Goal: Task Accomplishment & Management: Use online tool/utility

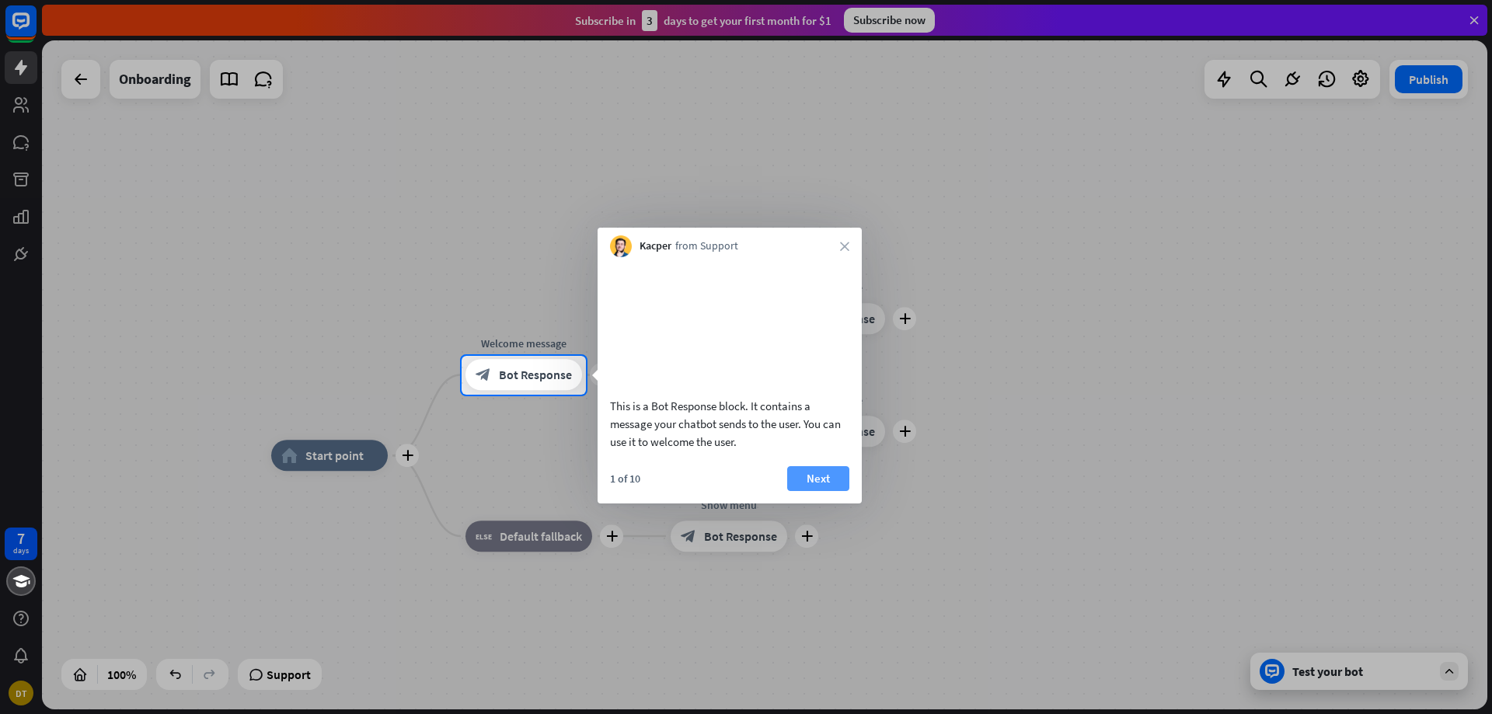
click at [823, 491] on button "Next" at bounding box center [818, 478] width 62 height 25
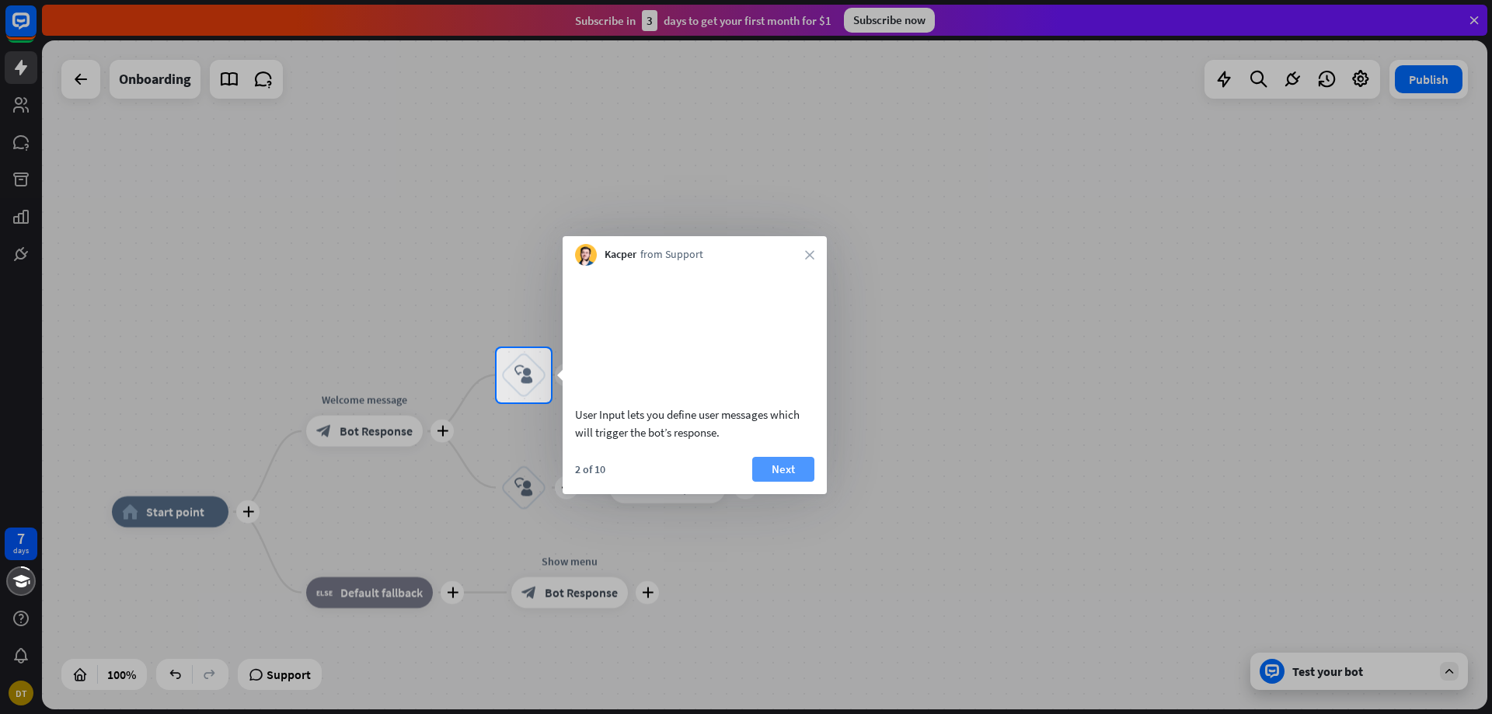
click at [791, 482] on button "Next" at bounding box center [783, 469] width 62 height 25
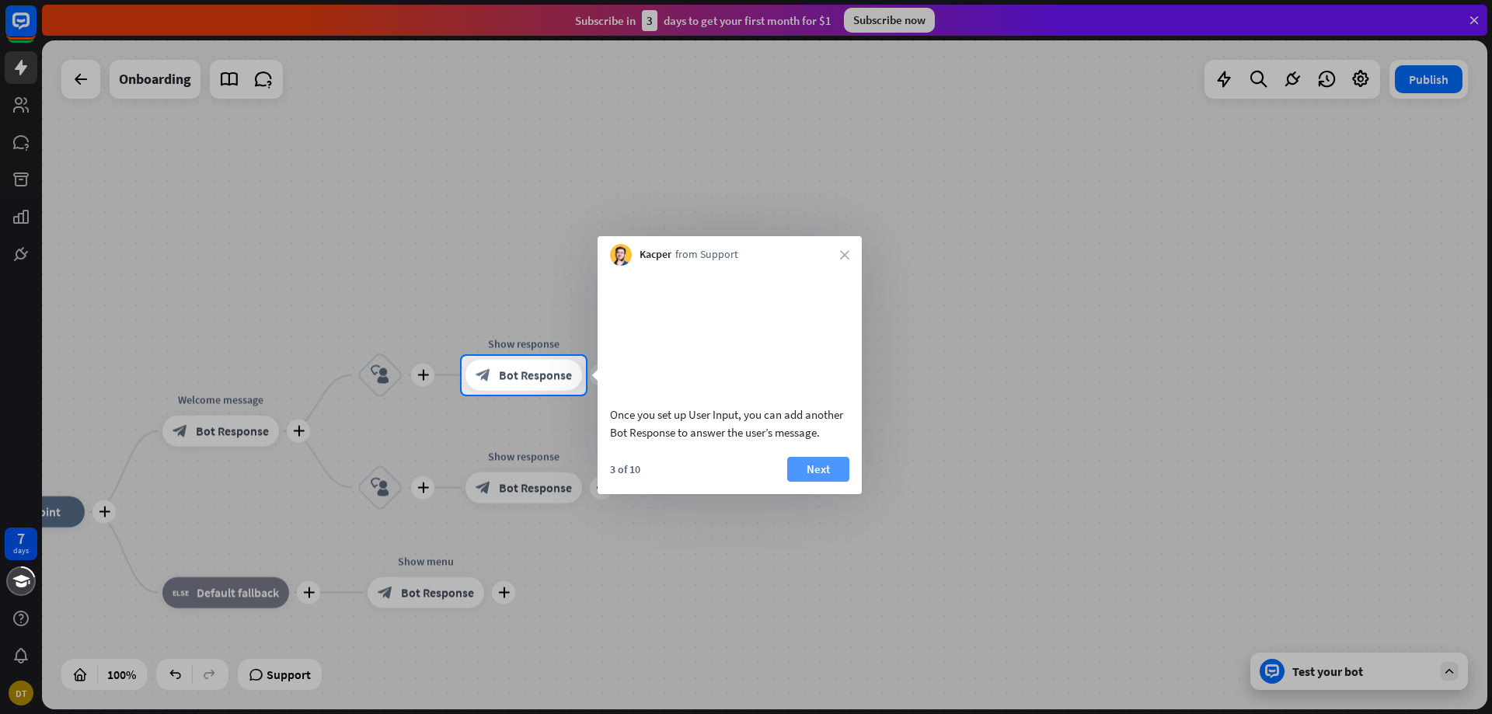
click at [834, 482] on button "Next" at bounding box center [818, 469] width 62 height 25
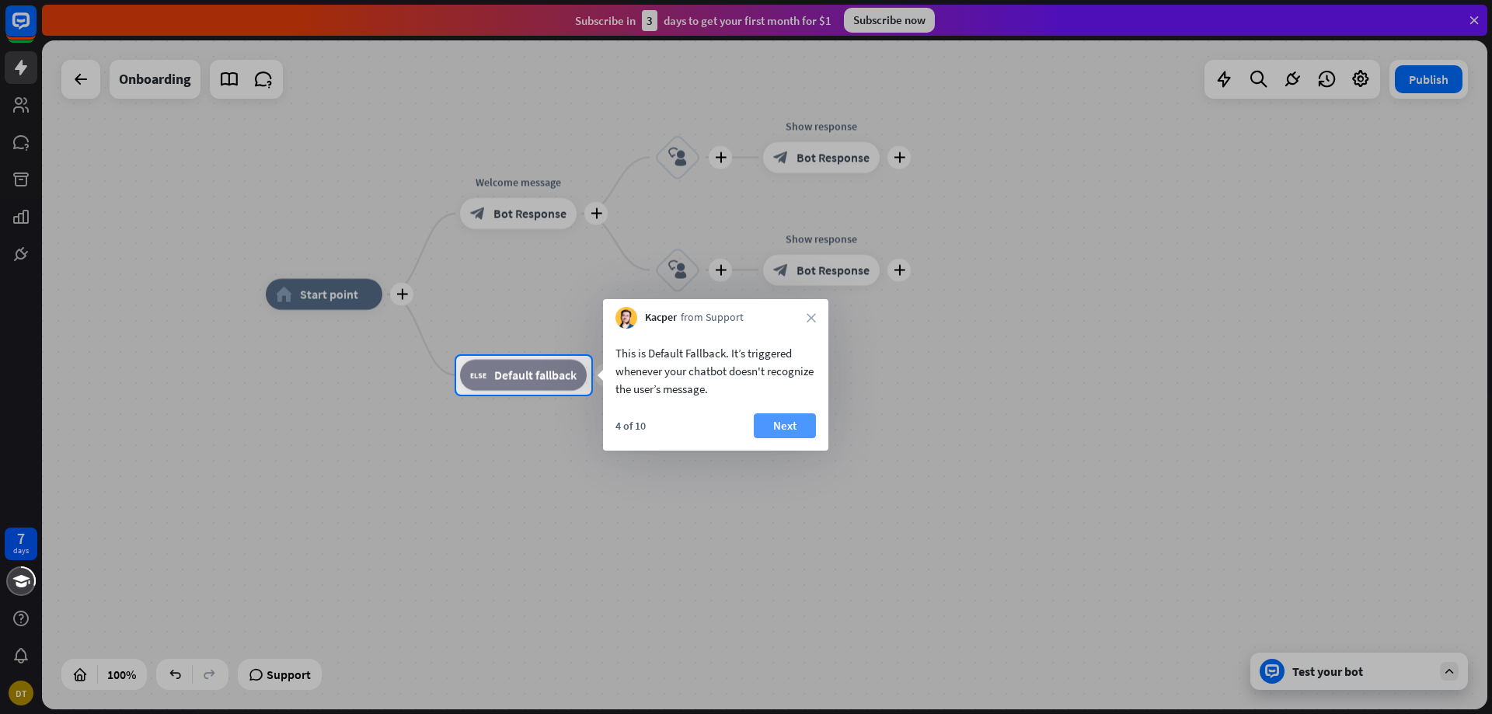
click at [796, 429] on button "Next" at bounding box center [785, 426] width 62 height 25
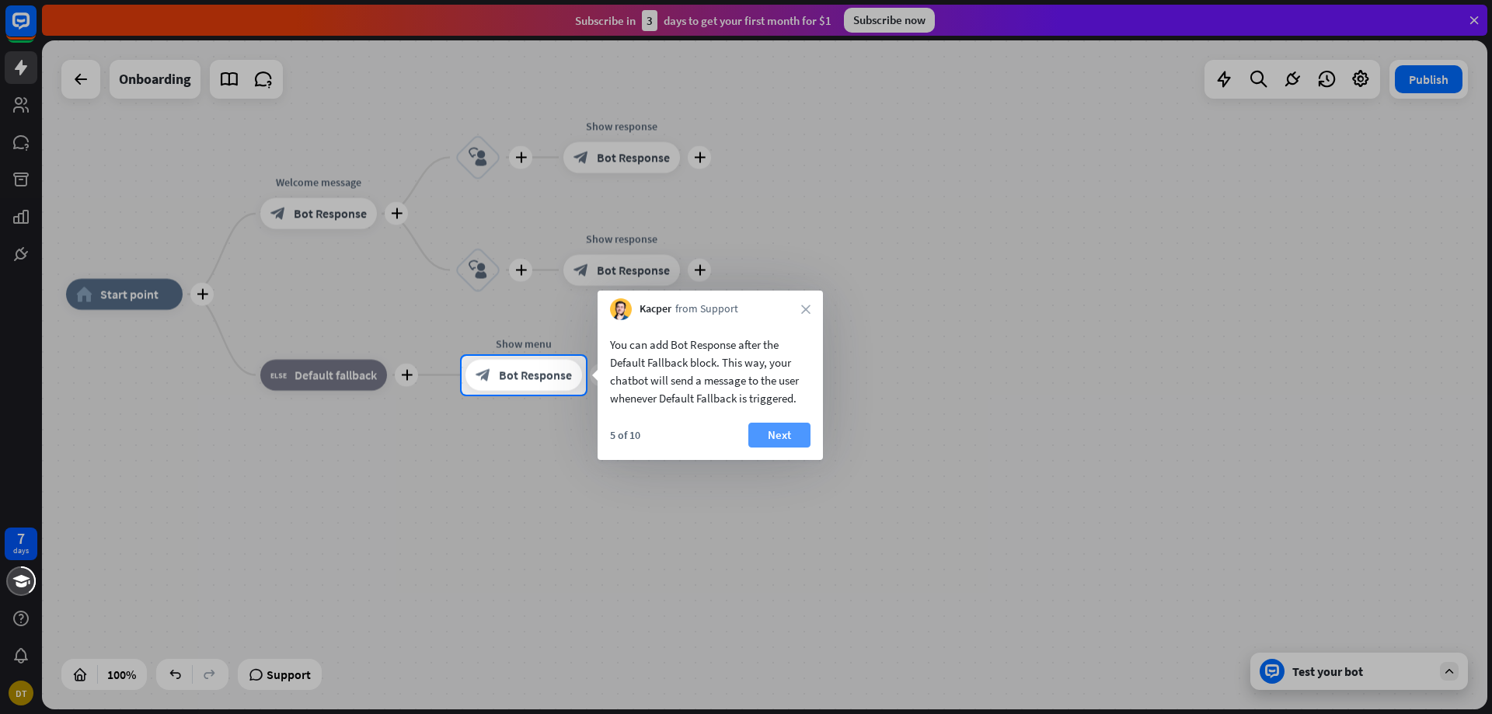
click at [793, 437] on button "Next" at bounding box center [780, 435] width 62 height 25
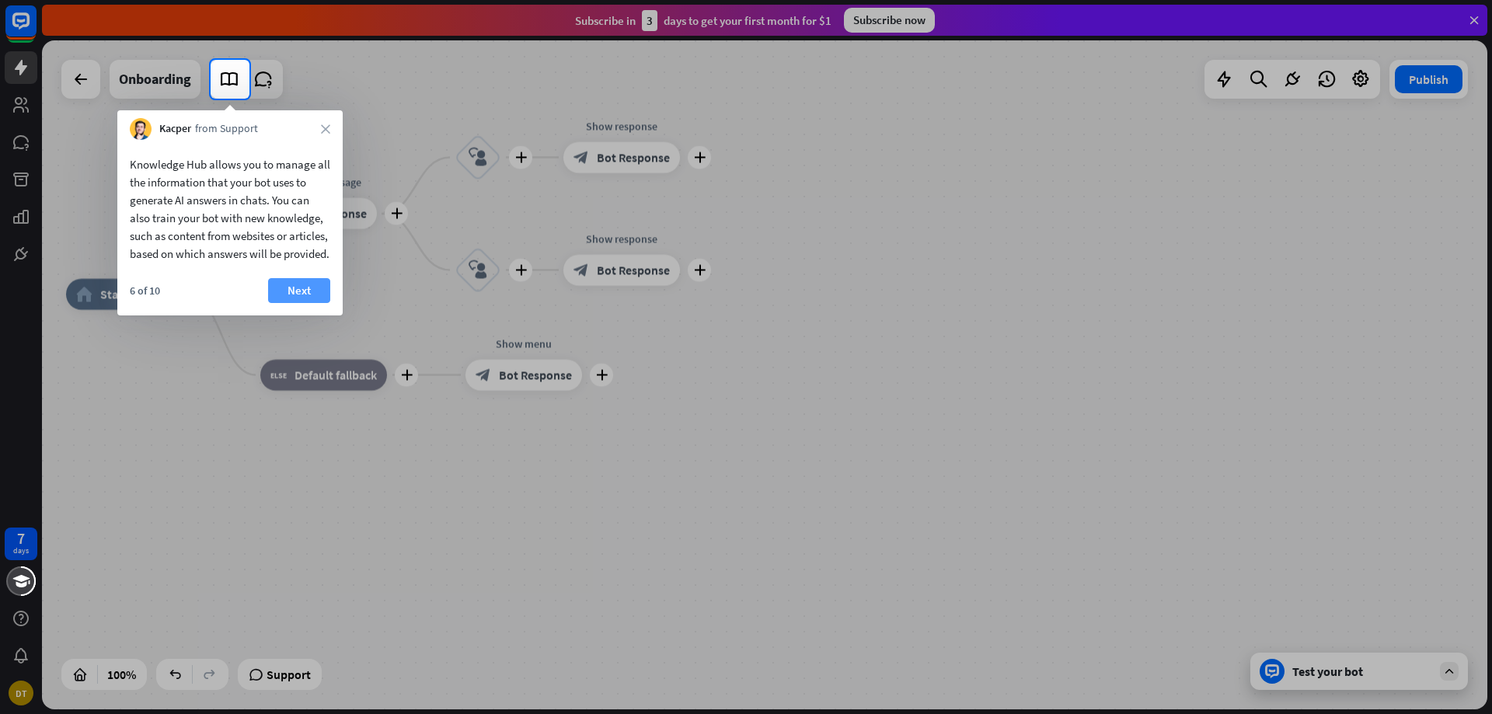
click at [299, 303] on button "Next" at bounding box center [299, 290] width 62 height 25
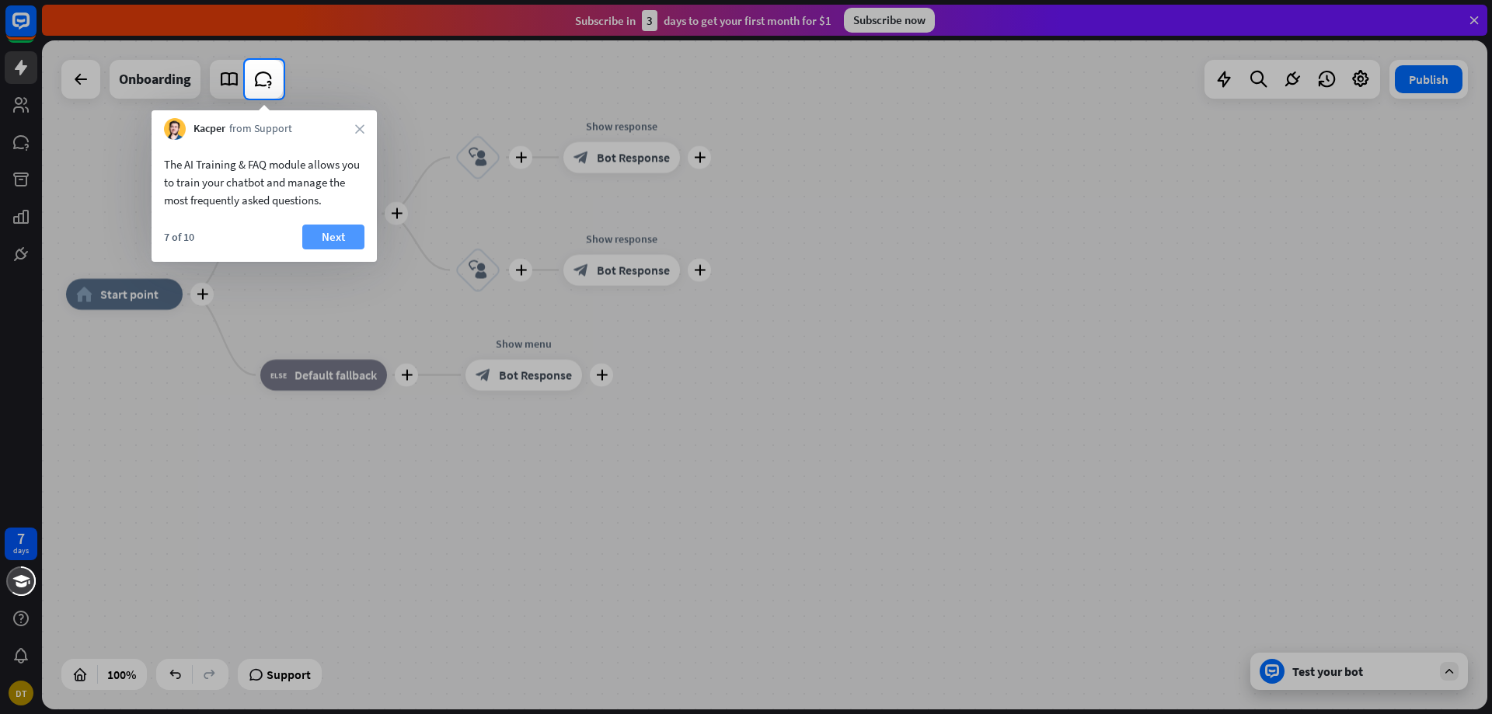
click at [332, 241] on button "Next" at bounding box center [333, 237] width 62 height 25
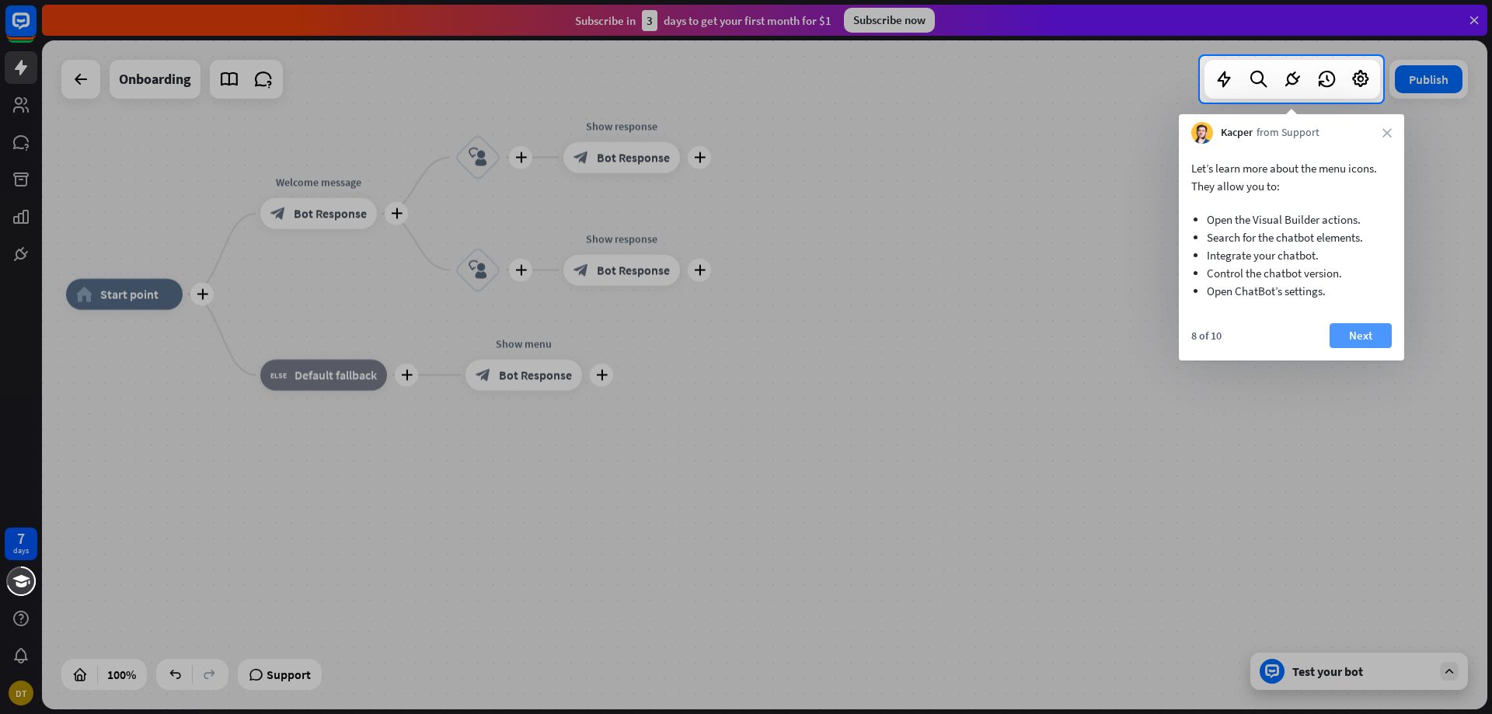
click at [1377, 333] on button "Next" at bounding box center [1361, 335] width 62 height 25
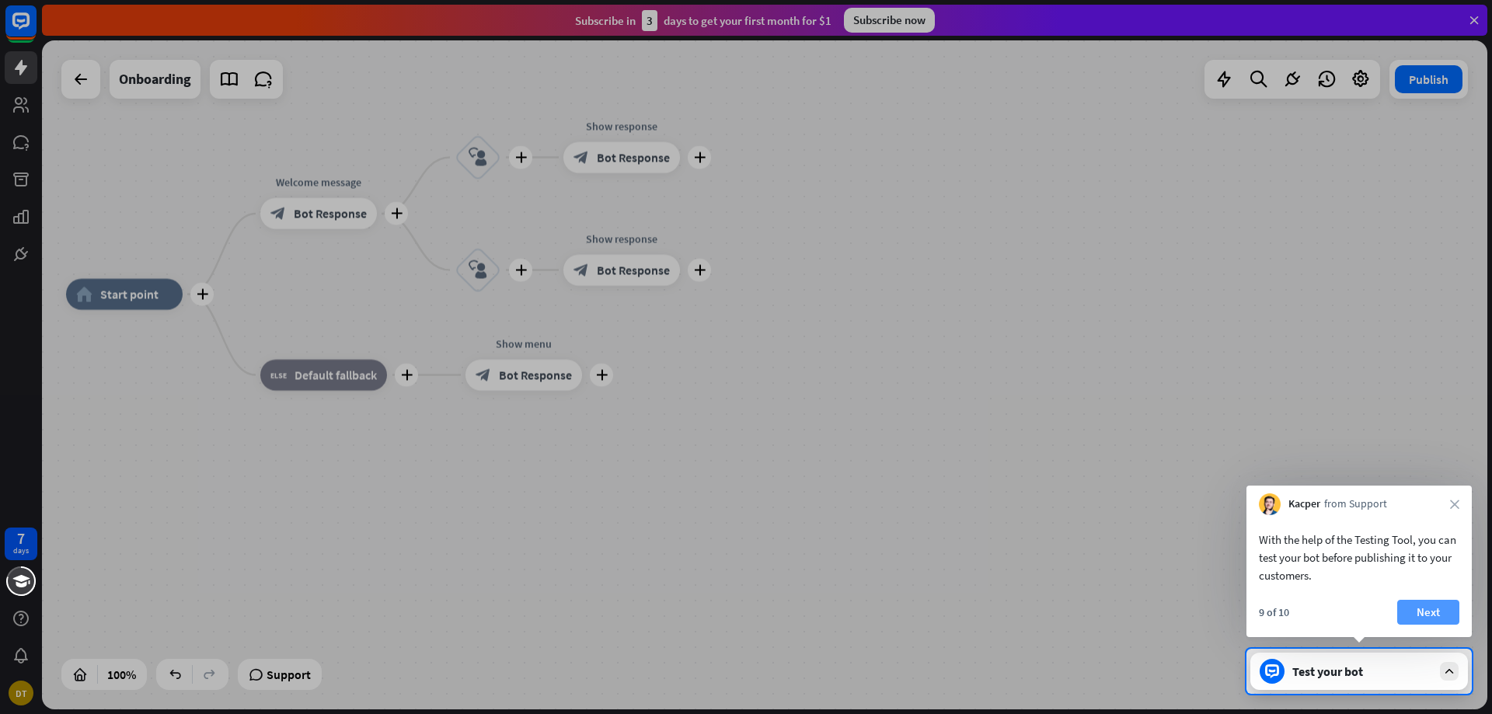
click at [1432, 609] on button "Next" at bounding box center [1429, 612] width 62 height 25
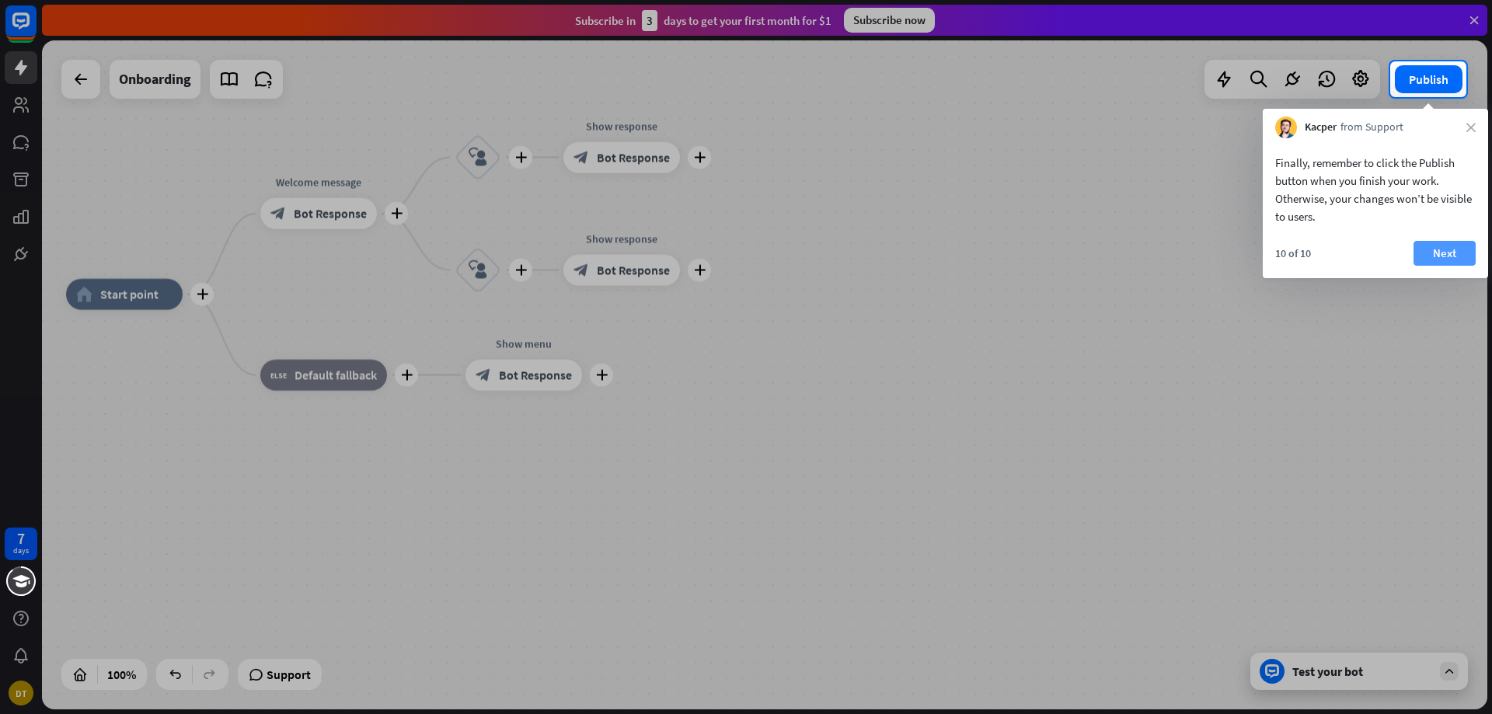
click at [1449, 251] on button "Next" at bounding box center [1445, 253] width 62 height 25
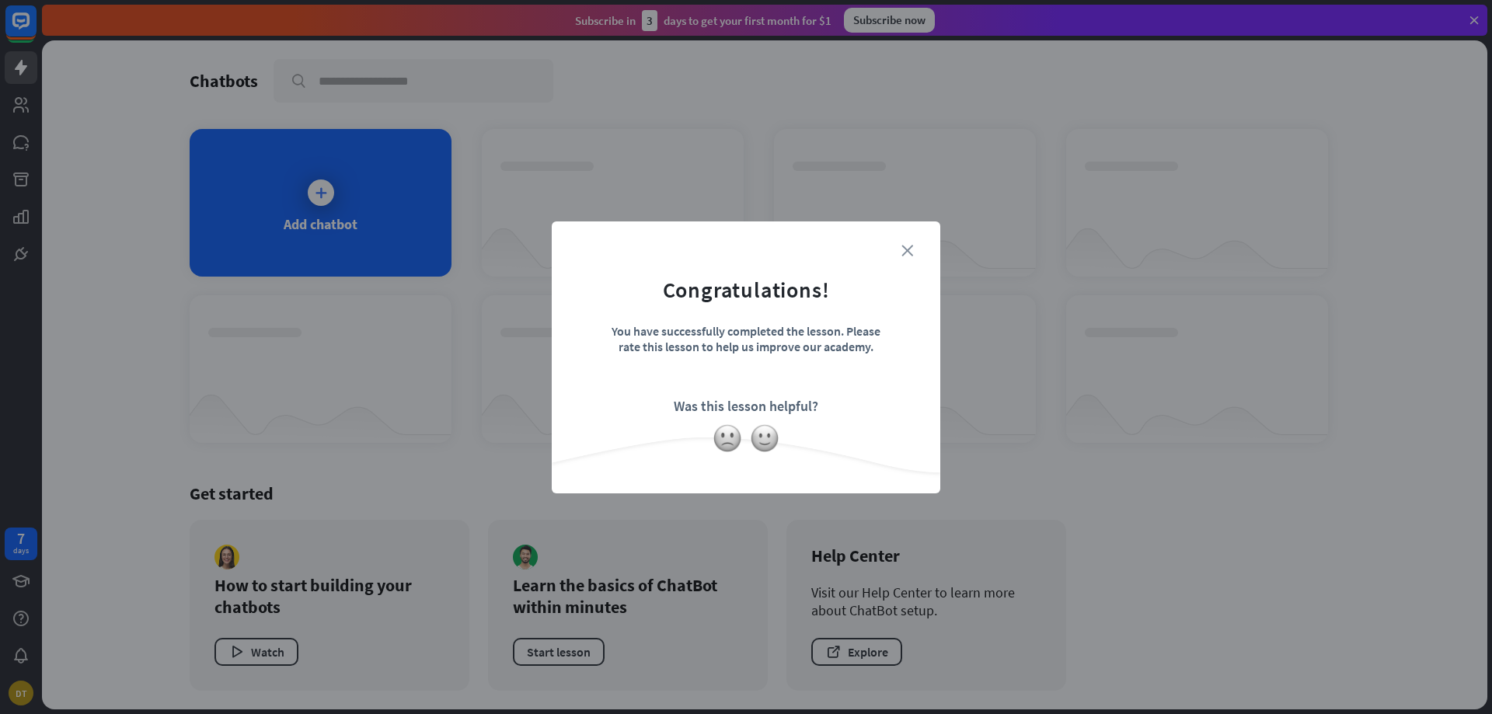
click at [905, 249] on icon "close" at bounding box center [908, 251] width 12 height 12
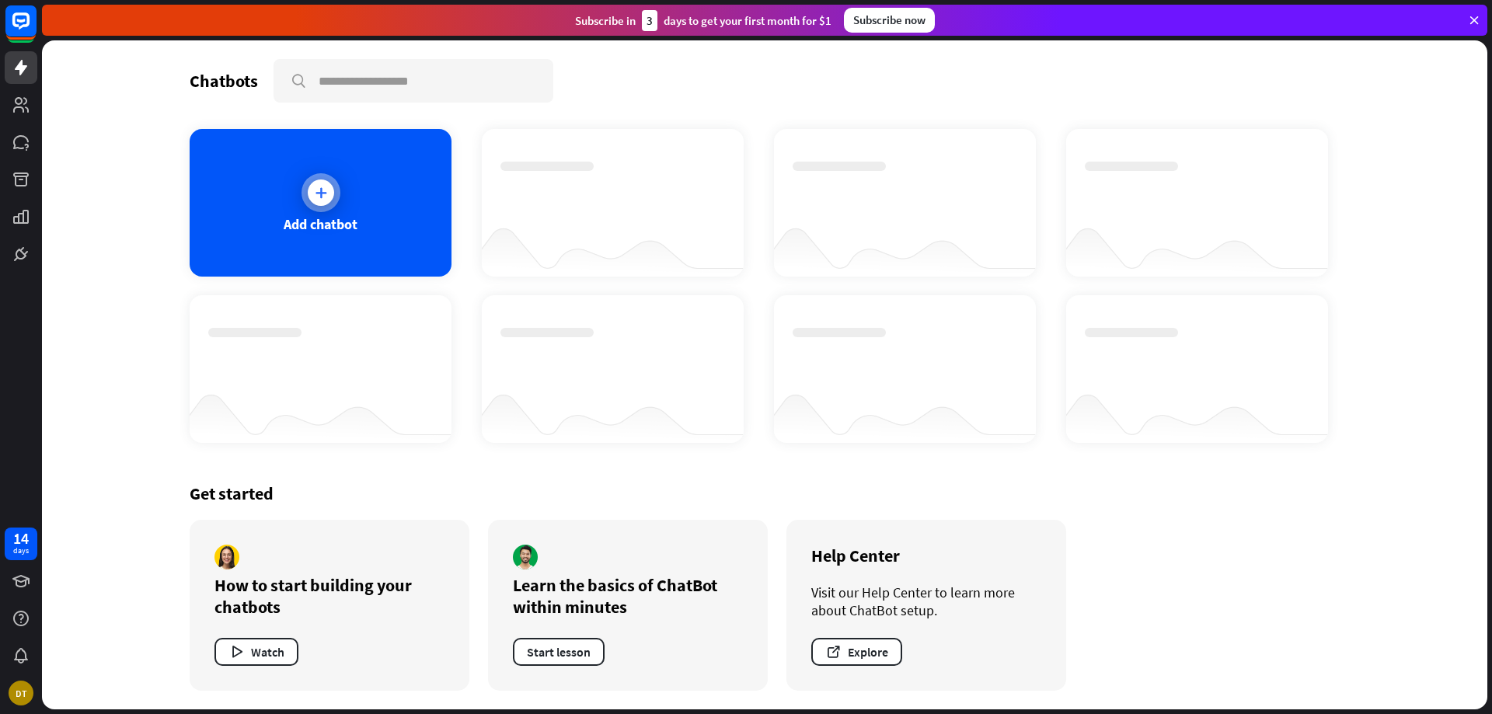
click at [319, 197] on icon at bounding box center [321, 193] width 16 height 16
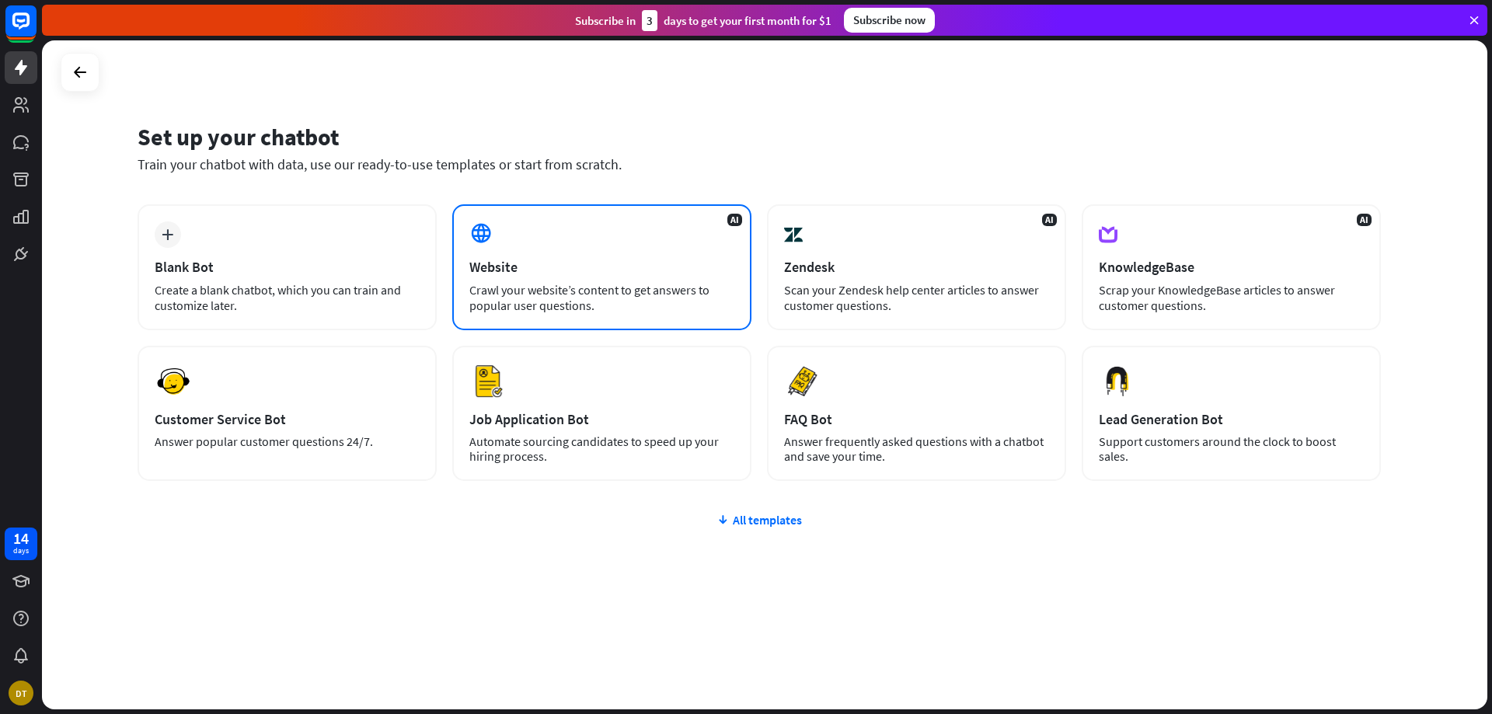
click at [595, 257] on div "AI Website Crawl your website’s content to get answers to popular user question…" at bounding box center [601, 267] width 299 height 126
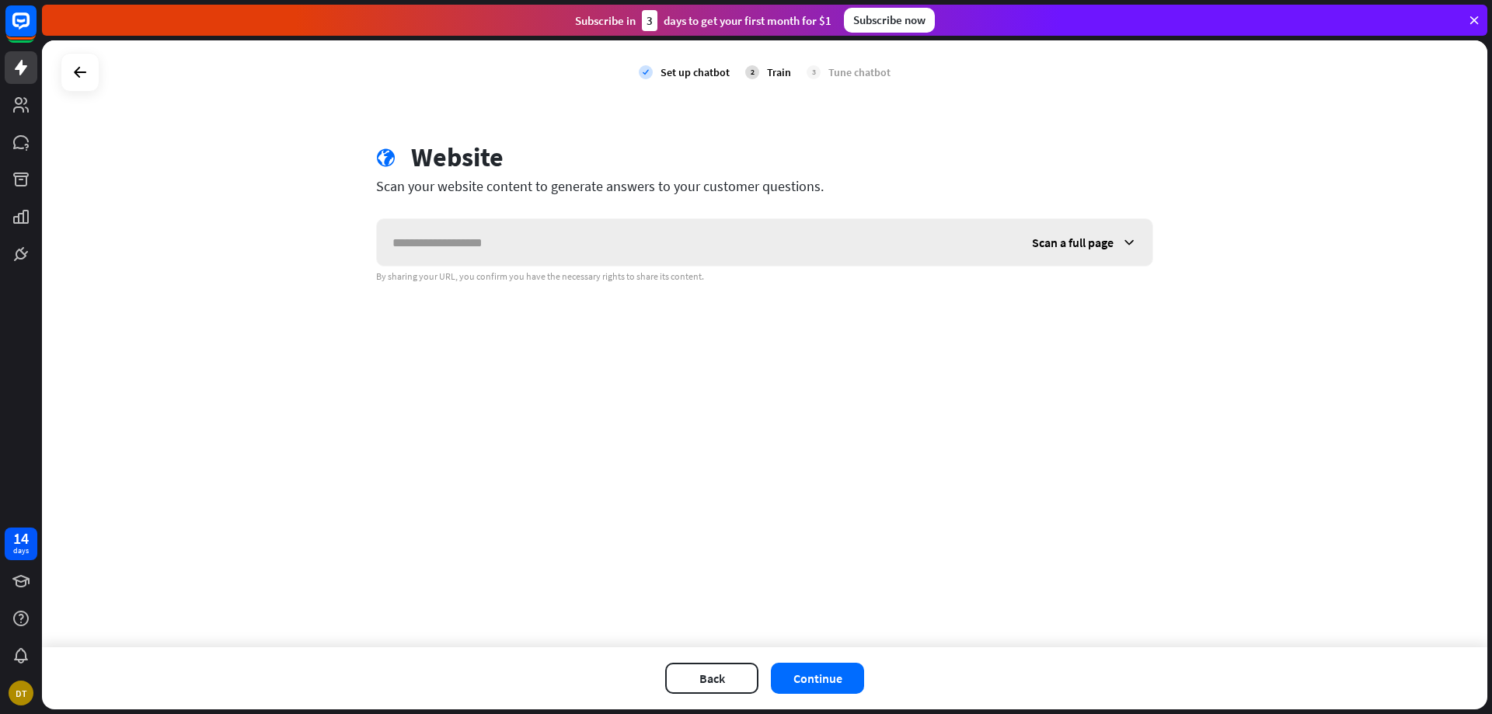
click at [1120, 249] on div "Scan a full page" at bounding box center [1085, 242] width 136 height 47
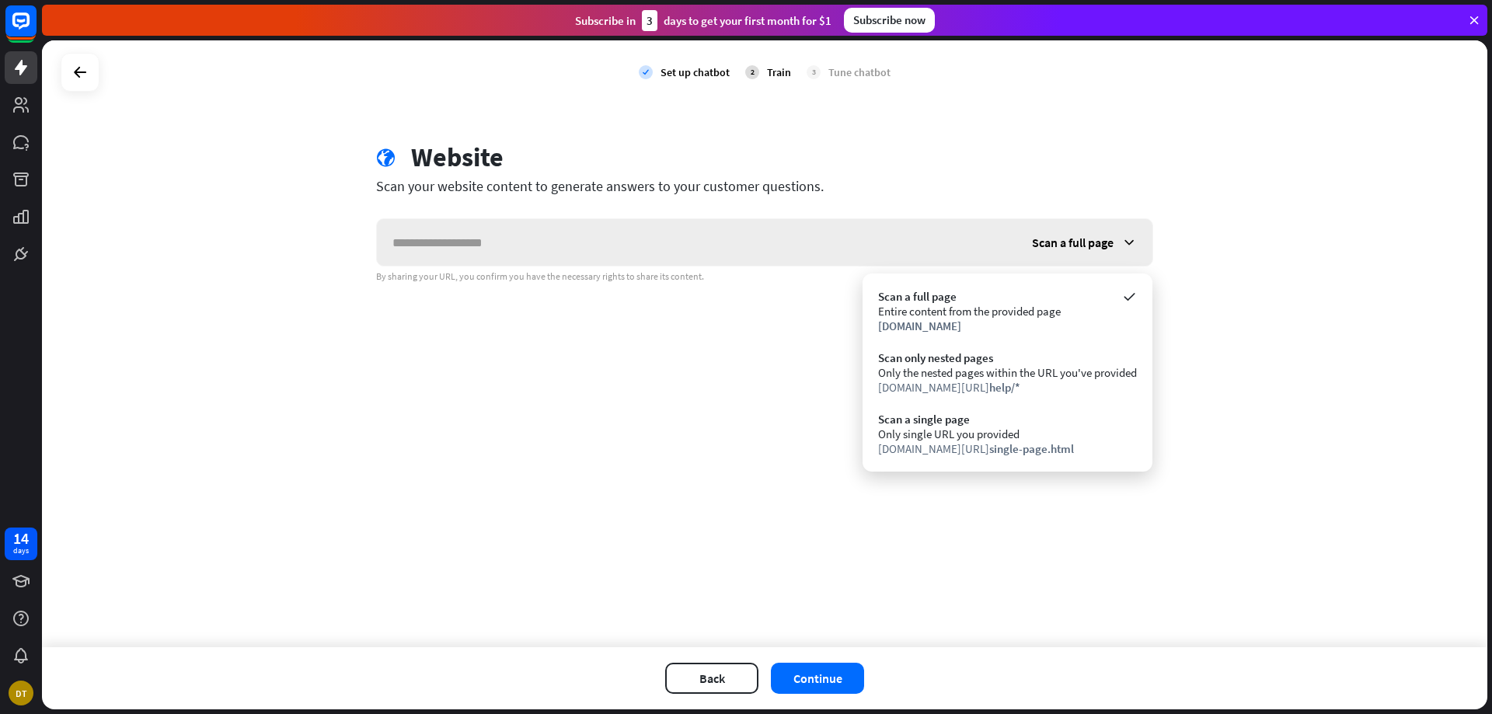
click at [1116, 243] on div "Scan a full page" at bounding box center [1085, 242] width 136 height 47
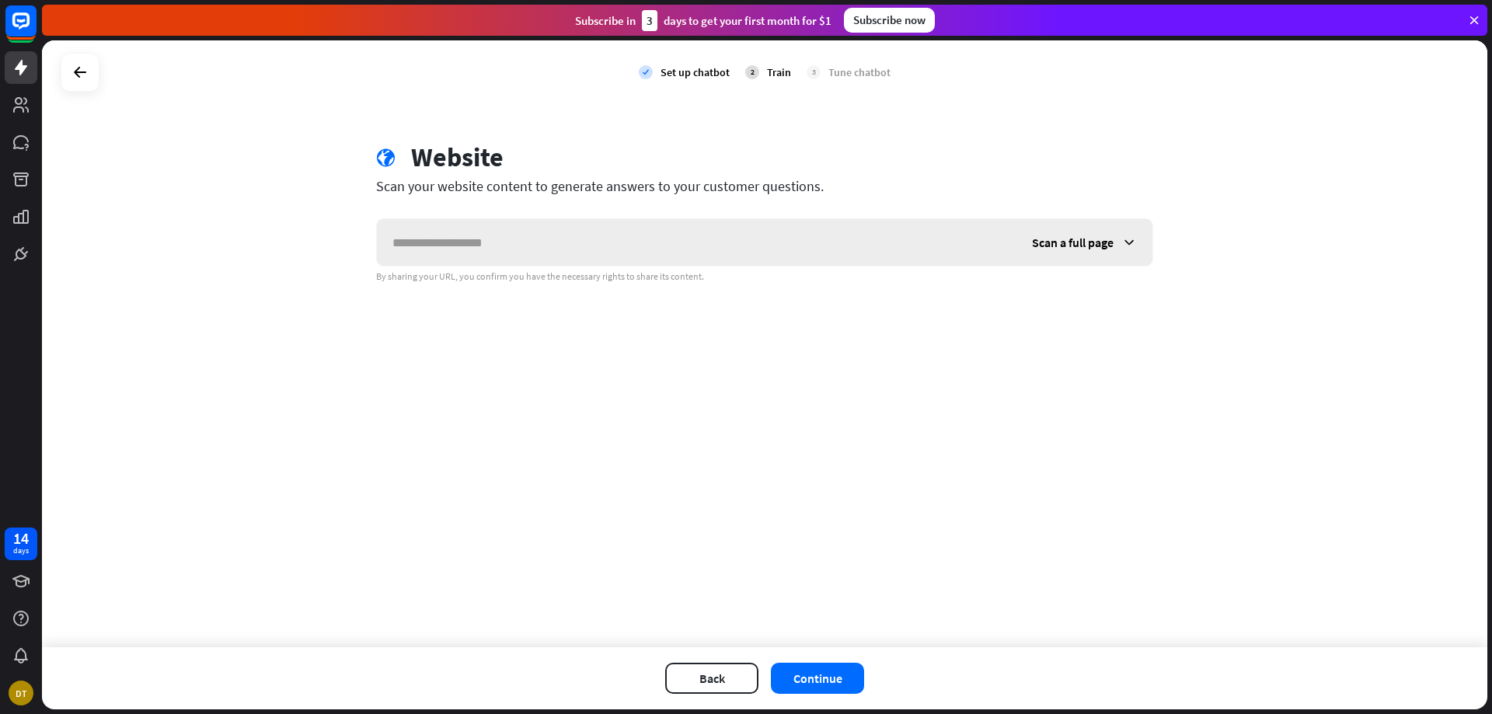
click at [1116, 243] on div "Scan a full page" at bounding box center [1085, 242] width 136 height 47
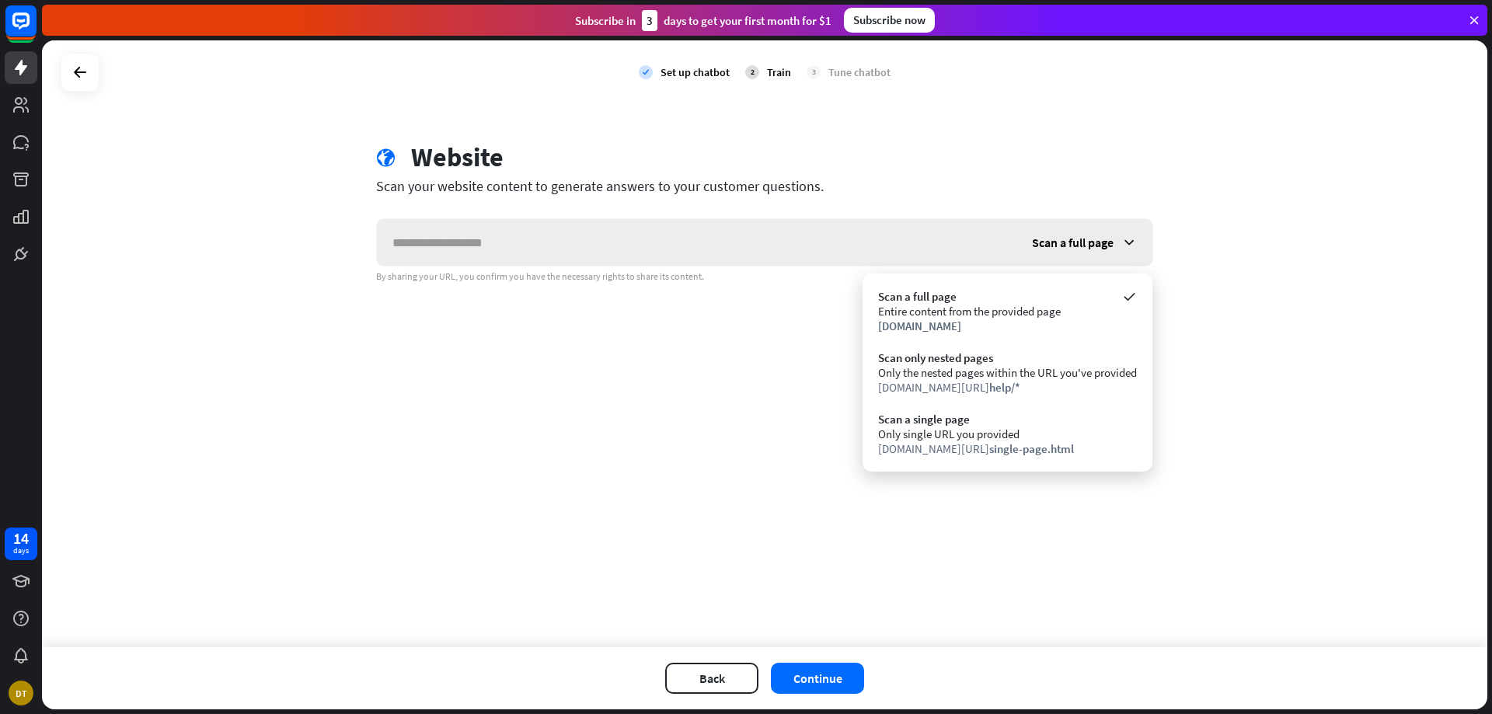
click at [1117, 242] on div "Scan a full page" at bounding box center [1085, 242] width 136 height 47
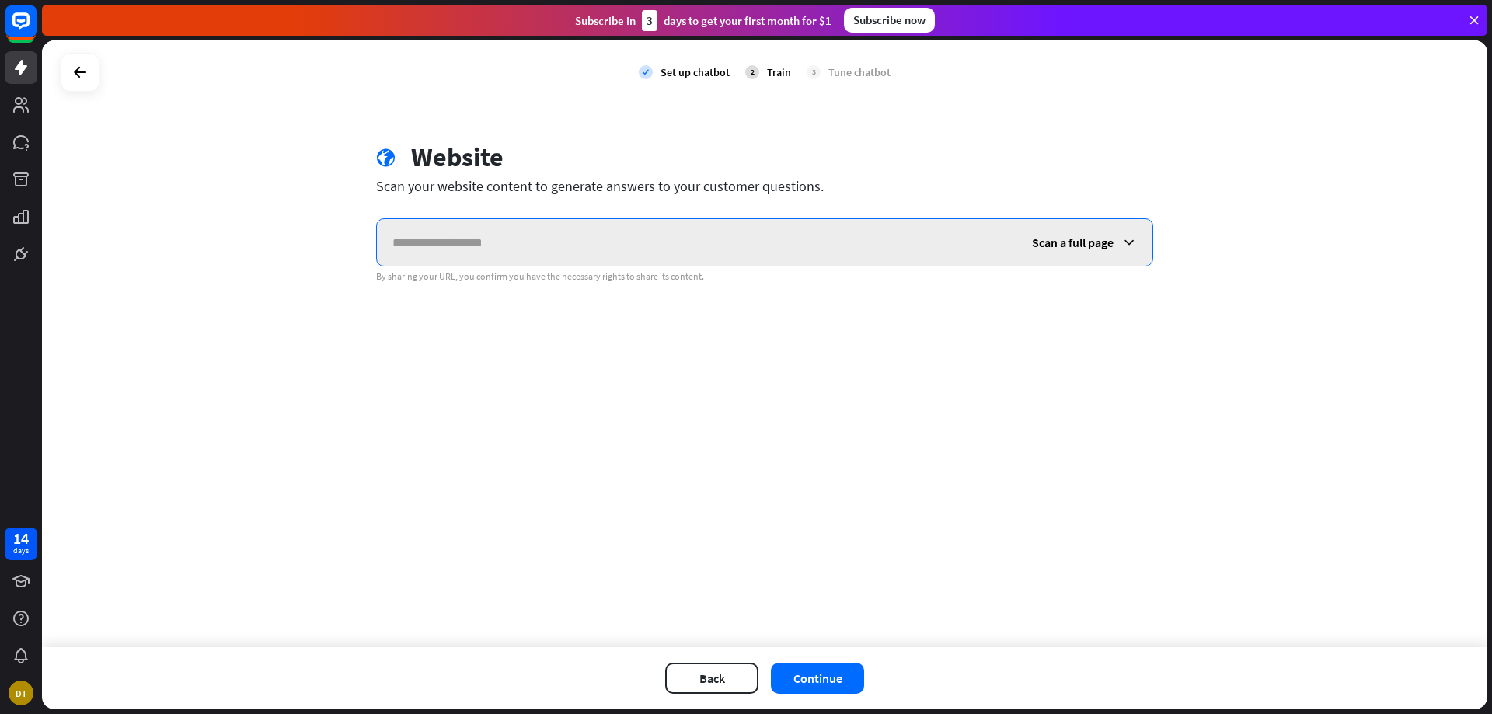
click at [522, 240] on input "text" at bounding box center [697, 242] width 640 height 47
paste input "**********"
type input "**********"
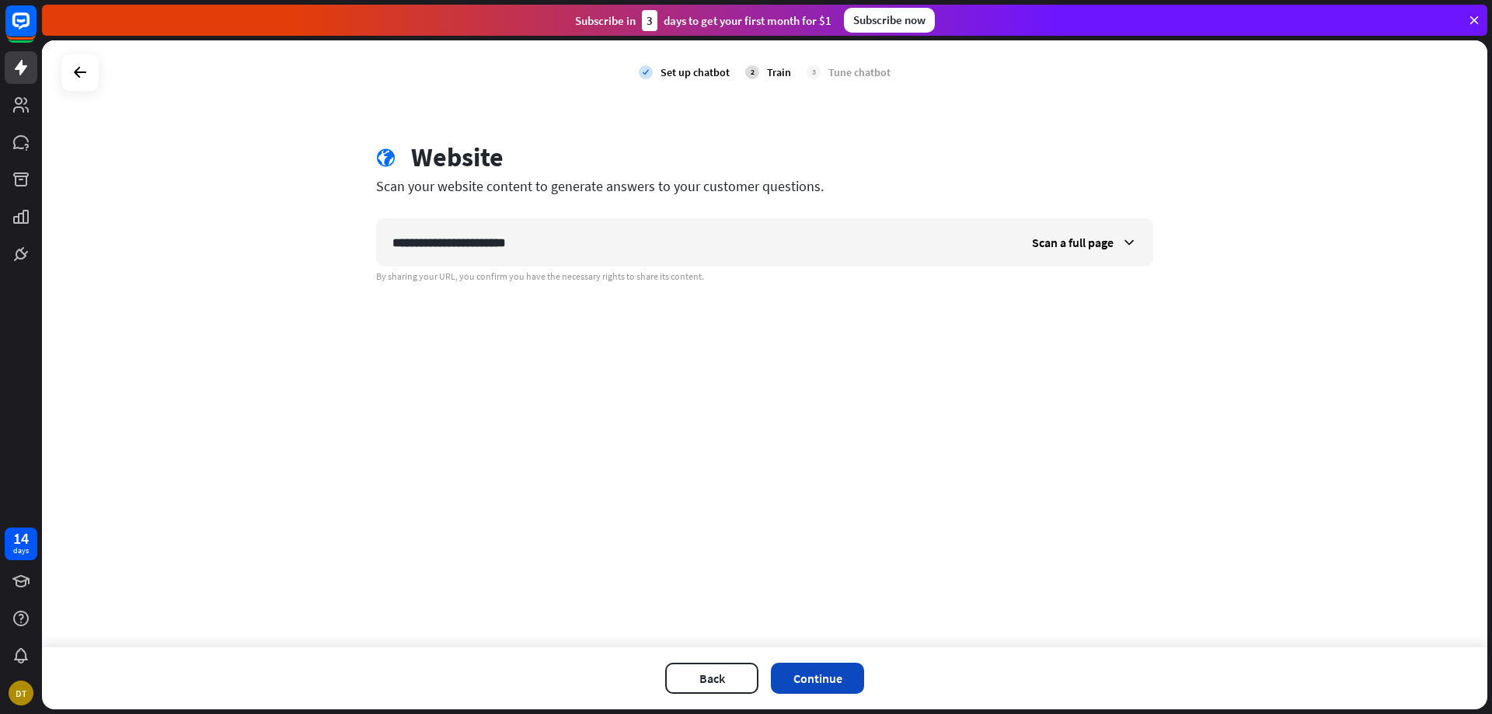
click at [834, 673] on button "Continue" at bounding box center [817, 678] width 93 height 31
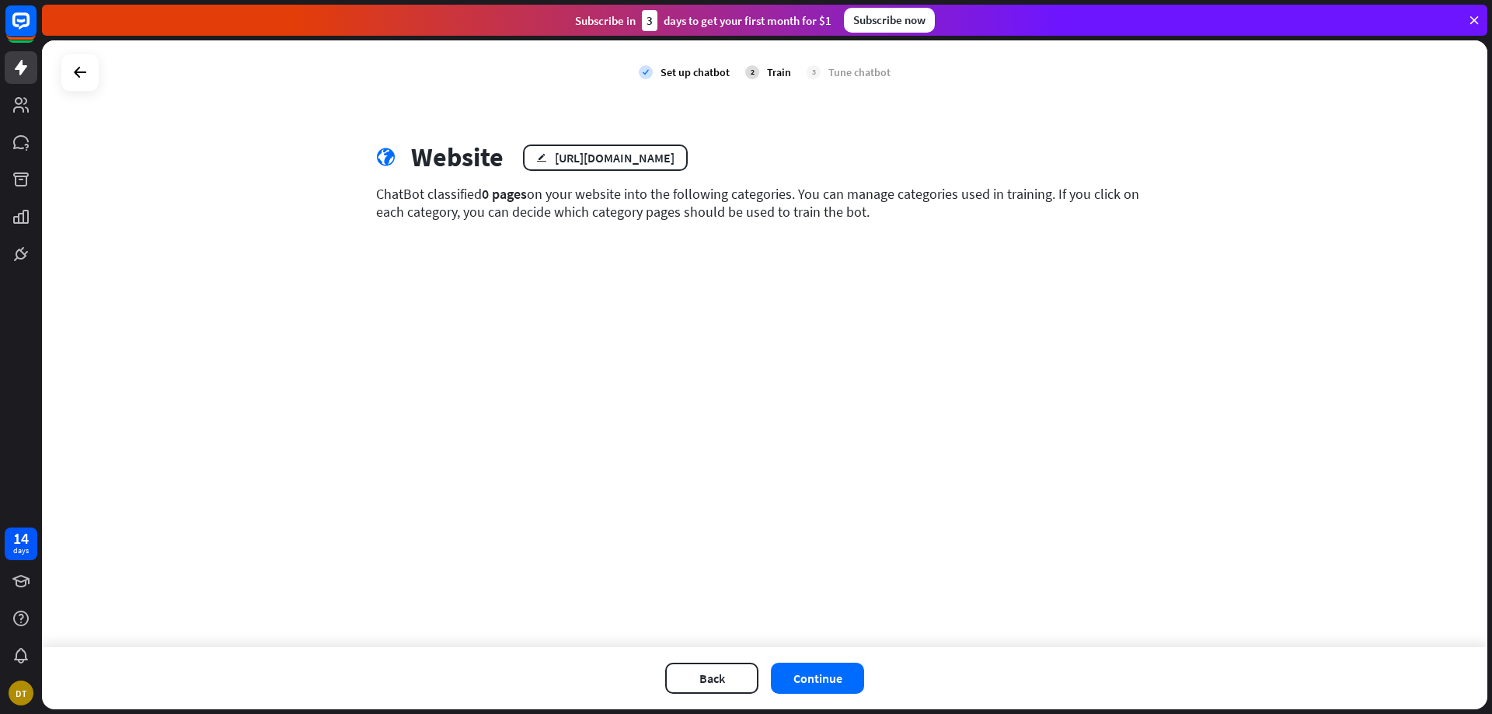
click at [823, 206] on div "ChatBot classified 0 pages on your website into the following categories. You c…" at bounding box center [764, 203] width 777 height 36
click at [845, 683] on button "Continue" at bounding box center [817, 678] width 93 height 31
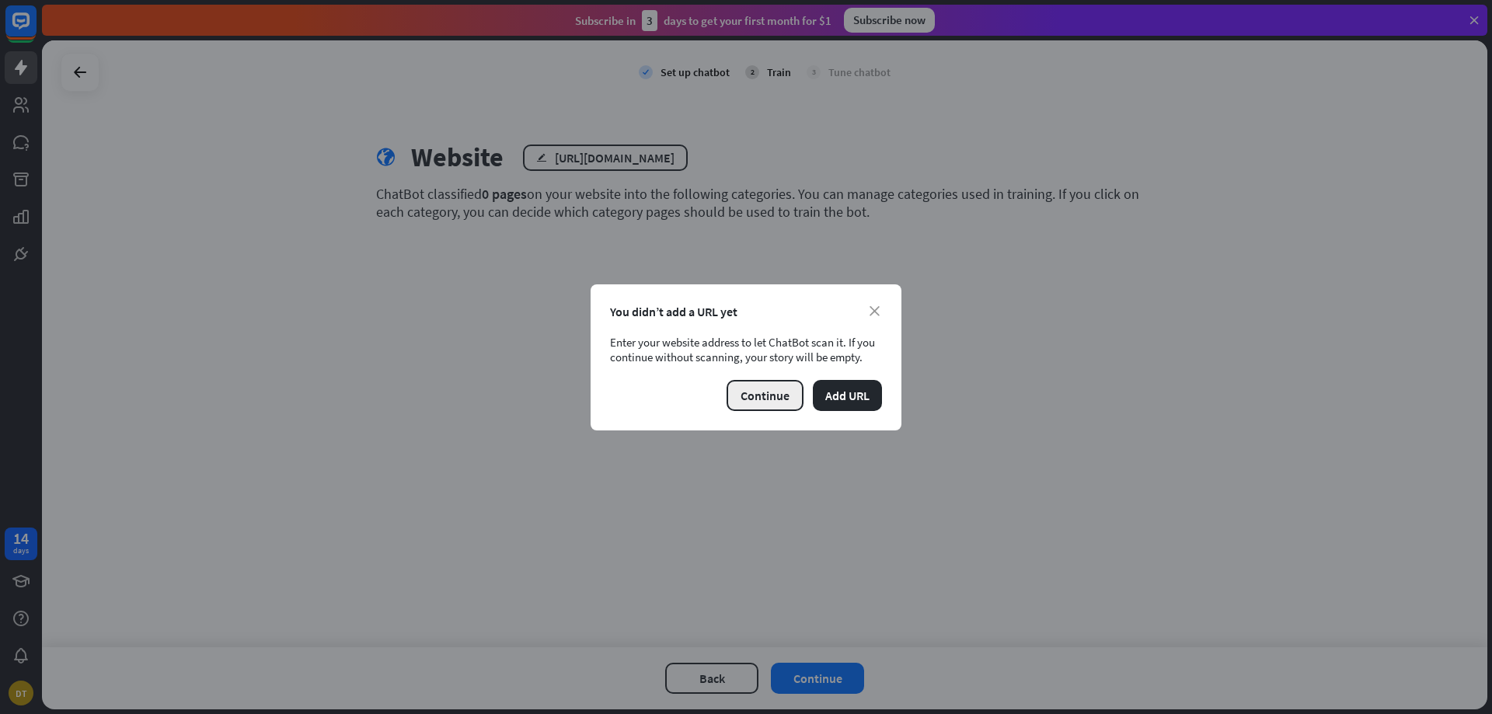
click at [765, 400] on button "Continue" at bounding box center [765, 395] width 77 height 31
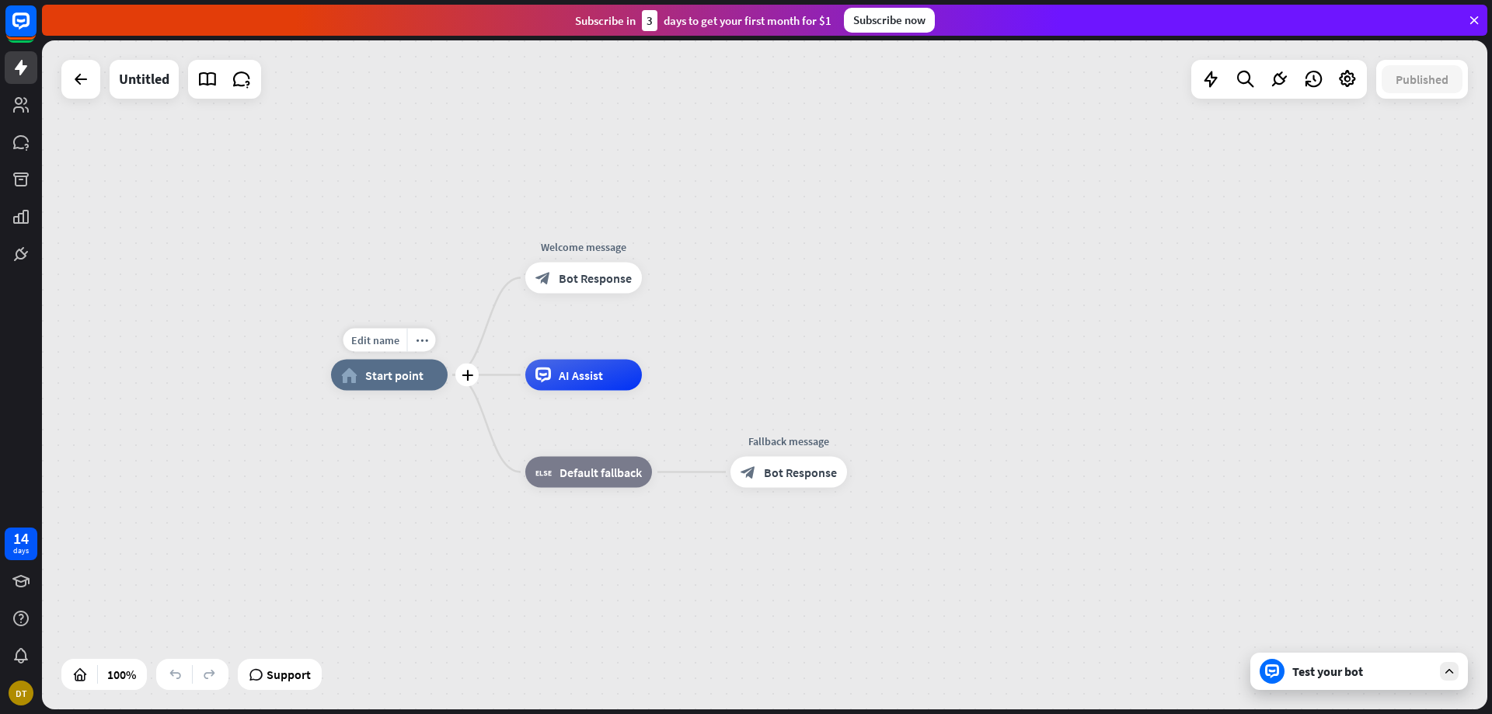
click at [398, 384] on div "home_2 Start point" at bounding box center [389, 375] width 117 height 31
click at [210, 89] on link at bounding box center [207, 79] width 31 height 31
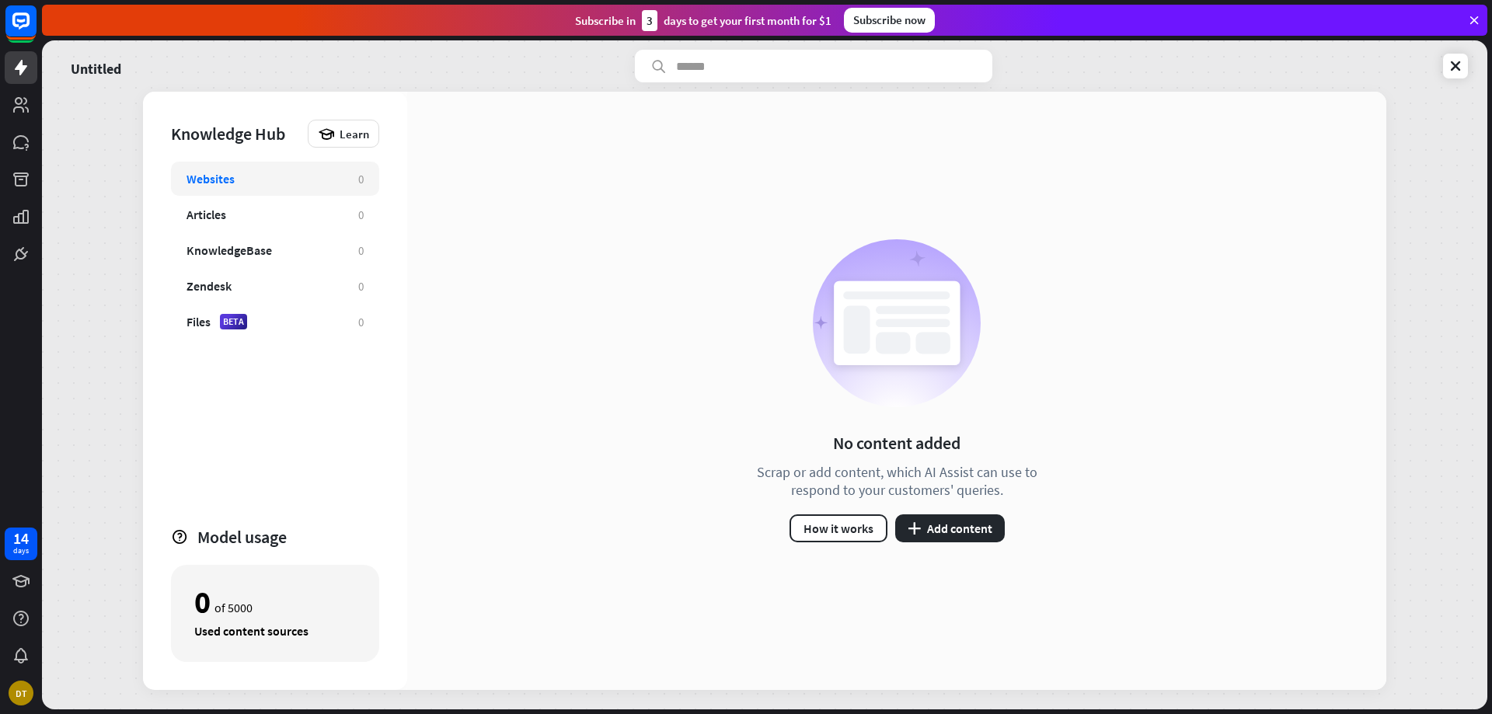
click at [263, 176] on div "Websites" at bounding box center [265, 179] width 156 height 16
click at [281, 242] on div "KnowledgeBase 0" at bounding box center [275, 250] width 208 height 34
click at [218, 174] on div "Websites" at bounding box center [211, 179] width 48 height 16
click at [979, 530] on button "plus Add content" at bounding box center [950, 529] width 110 height 28
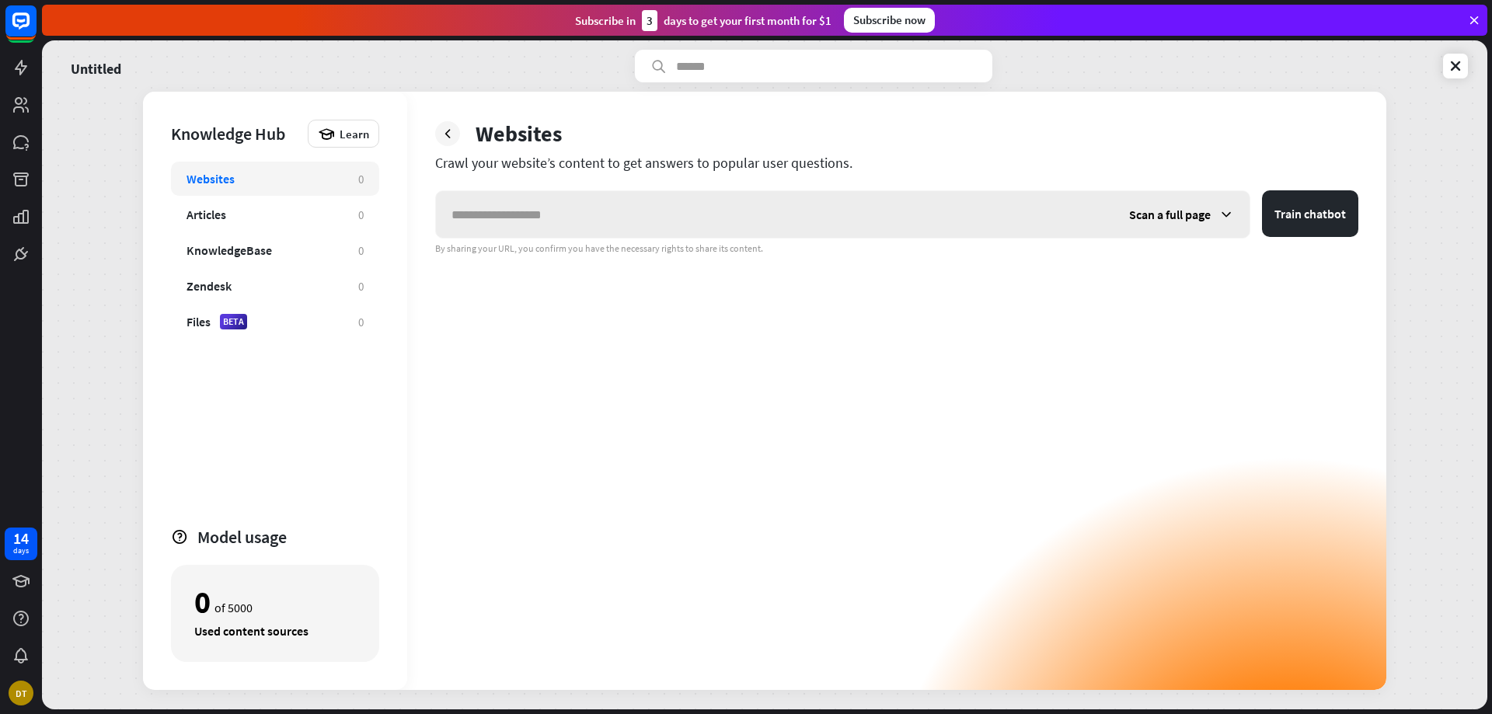
click at [1213, 218] on div "Scan a full page" at bounding box center [1182, 214] width 136 height 47
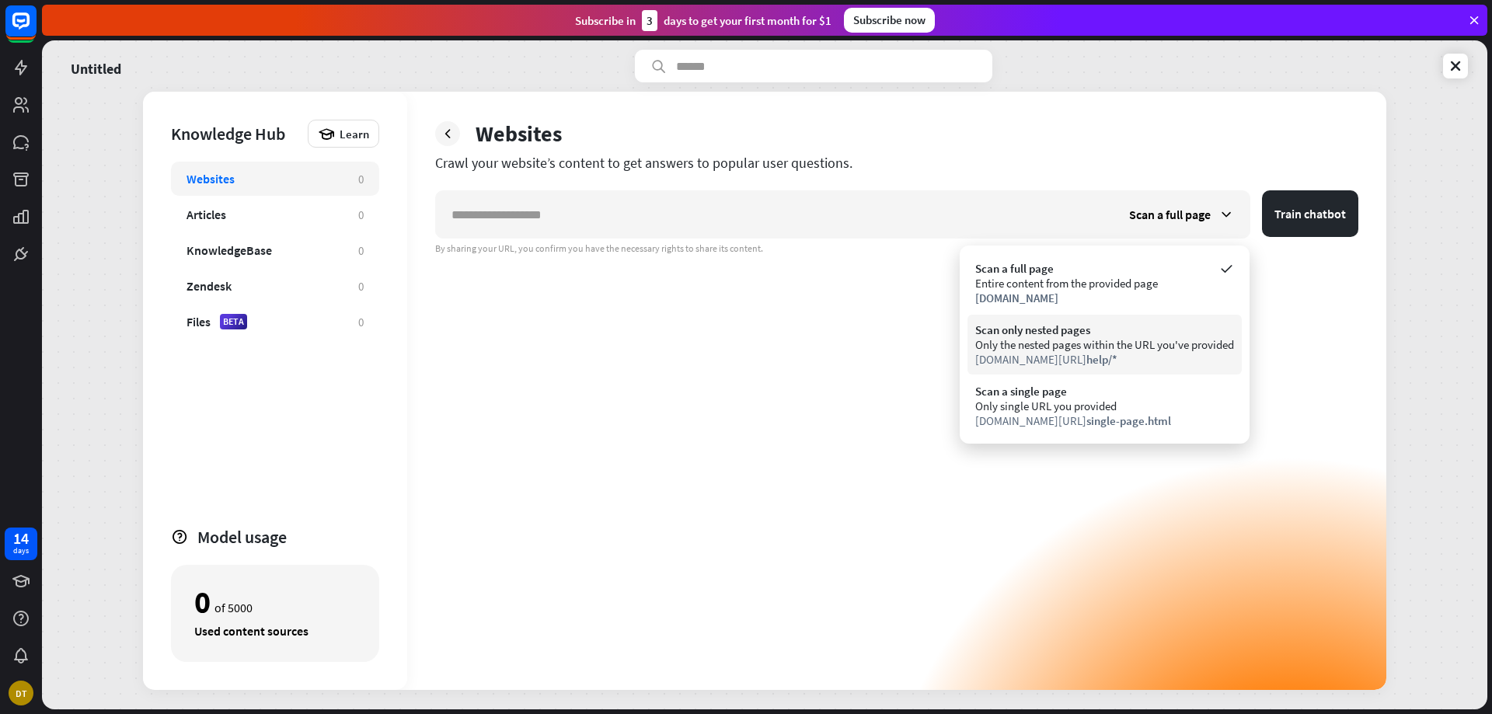
click at [1128, 357] on div "[DOMAIN_NAME][URL] help/*" at bounding box center [1104, 359] width 259 height 15
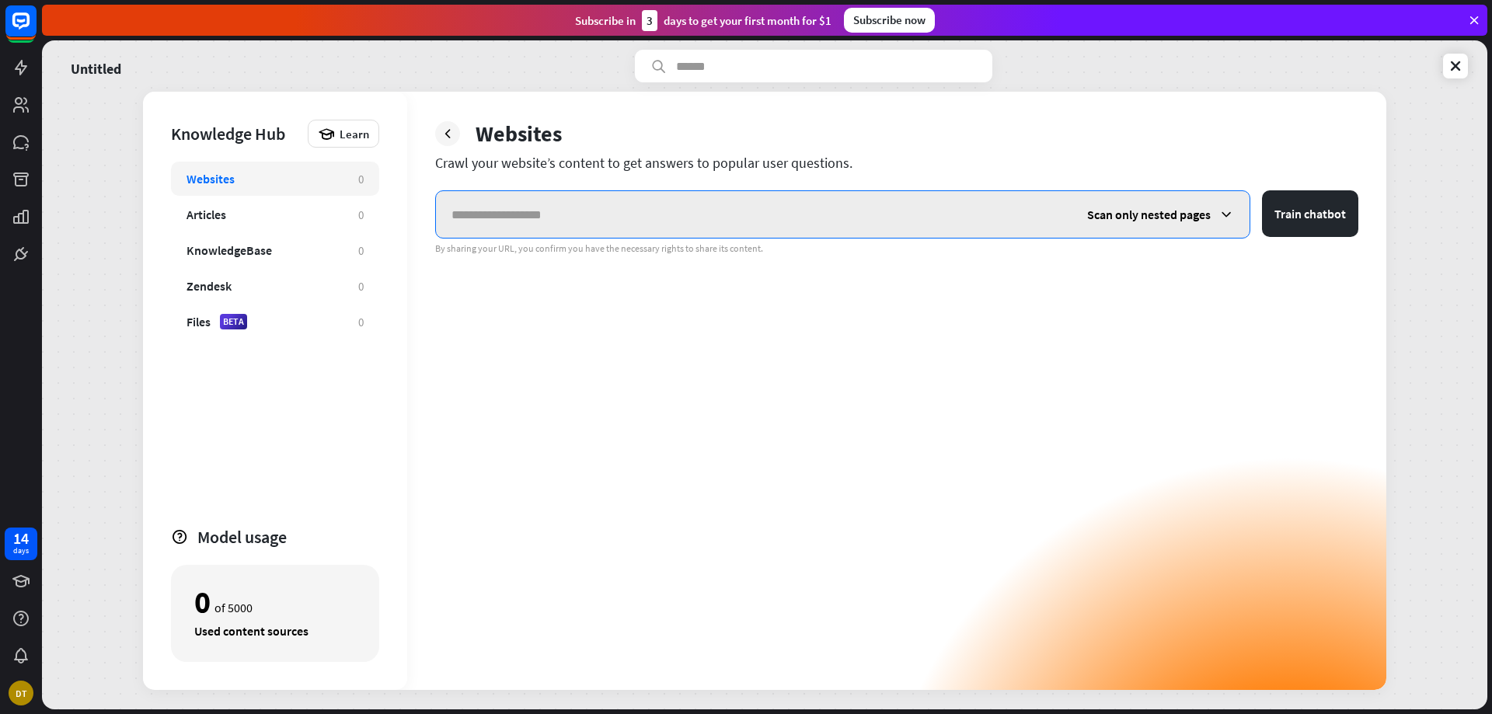
click at [636, 198] on input "text" at bounding box center [754, 214] width 636 height 47
paste input "**********"
type input "**********"
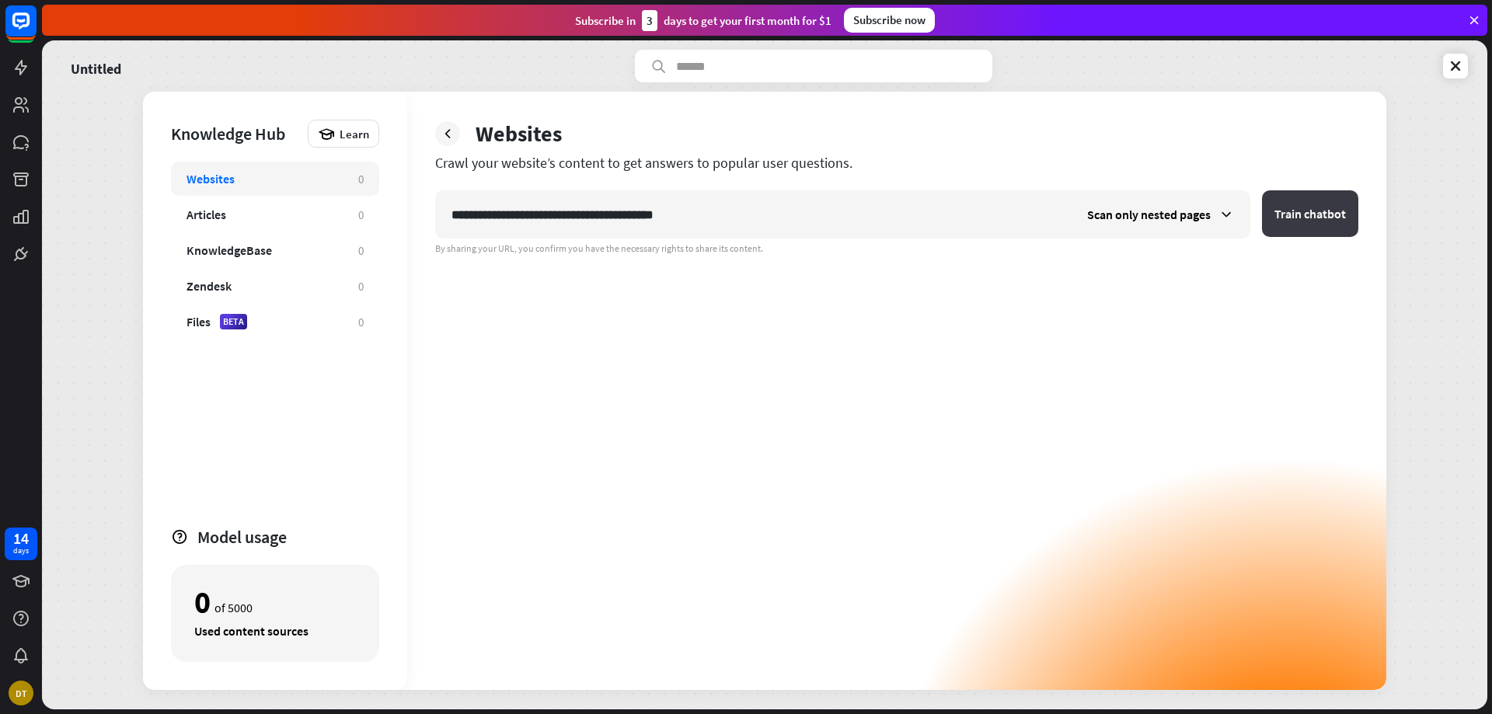
click at [1321, 219] on button "Train chatbot" at bounding box center [1310, 213] width 96 height 47
click at [1169, 215] on span "Scan only nested pages" at bounding box center [1149, 215] width 124 height 16
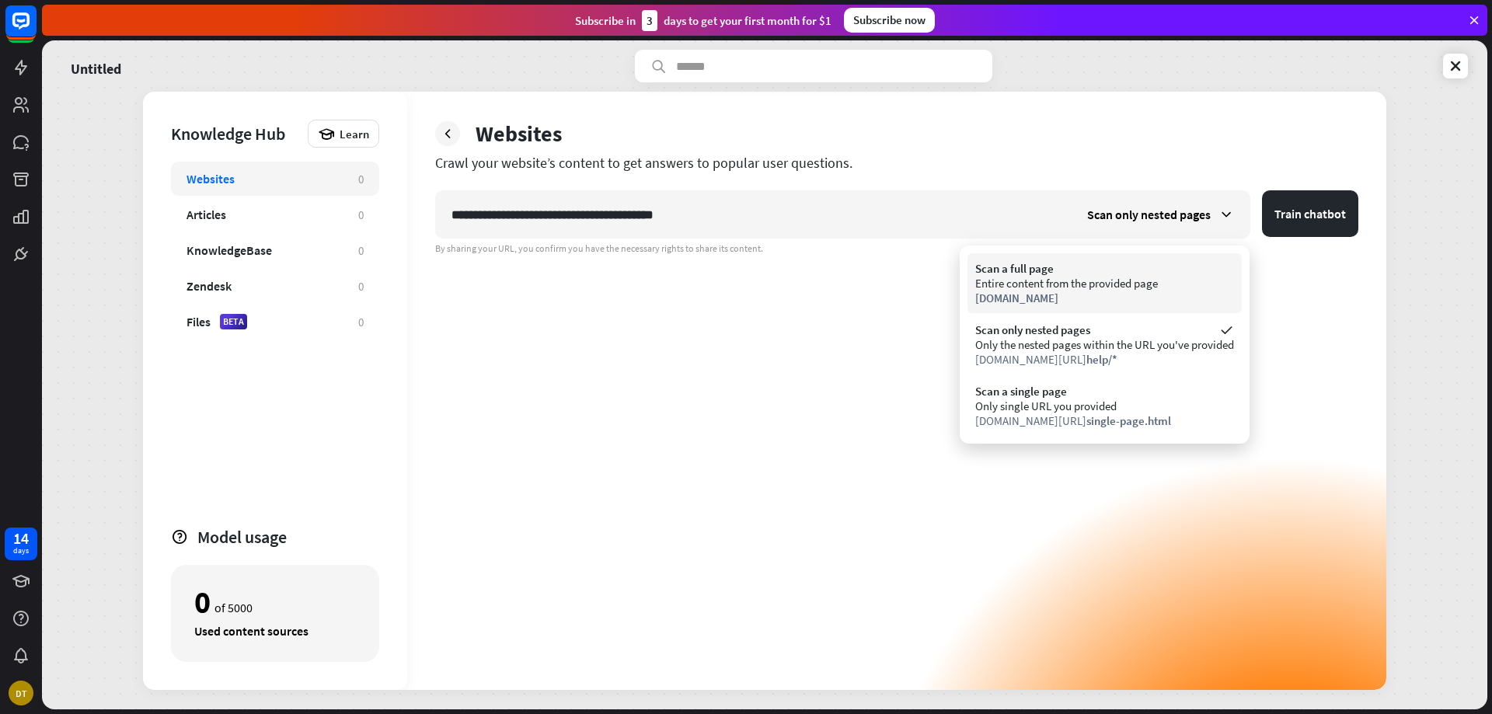
click at [1111, 279] on div "Entire content from the provided page" at bounding box center [1104, 283] width 259 height 15
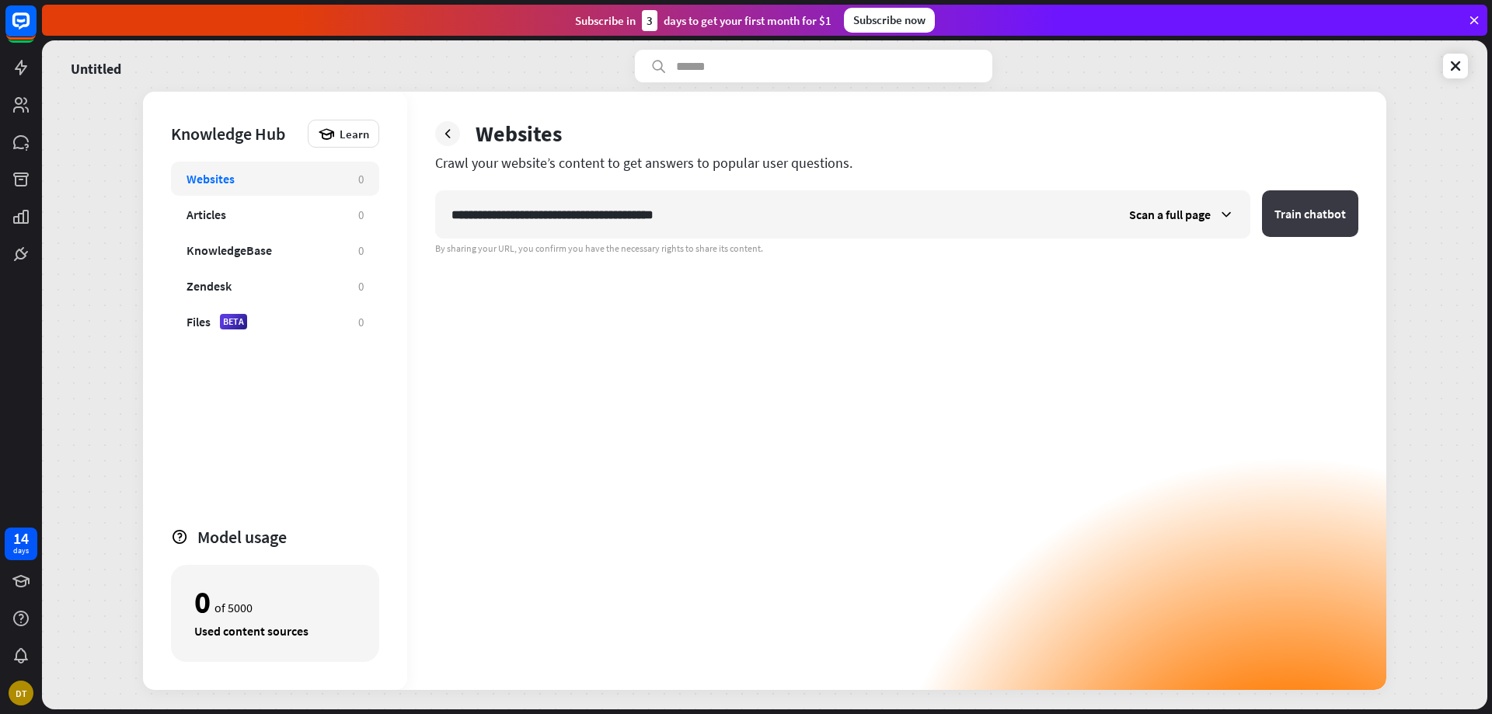
click at [1339, 228] on button "Train chatbot" at bounding box center [1310, 213] width 96 height 47
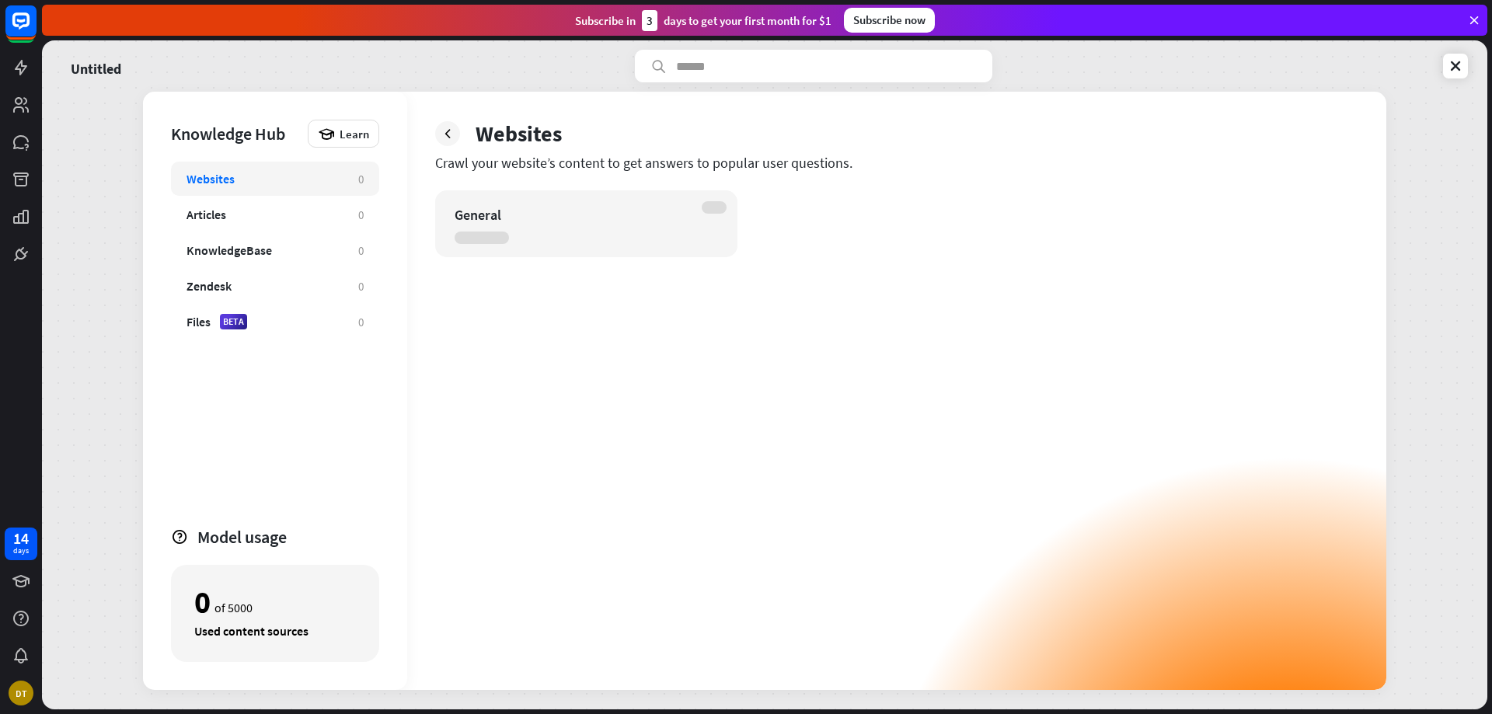
click at [563, 227] on div "General" at bounding box center [586, 223] width 302 height 67
click at [533, 235] on div "General" at bounding box center [586, 223] width 302 height 67
click at [537, 218] on div "General" at bounding box center [573, 215] width 236 height 18
click at [222, 204] on div "Articles 0" at bounding box center [275, 214] width 208 height 34
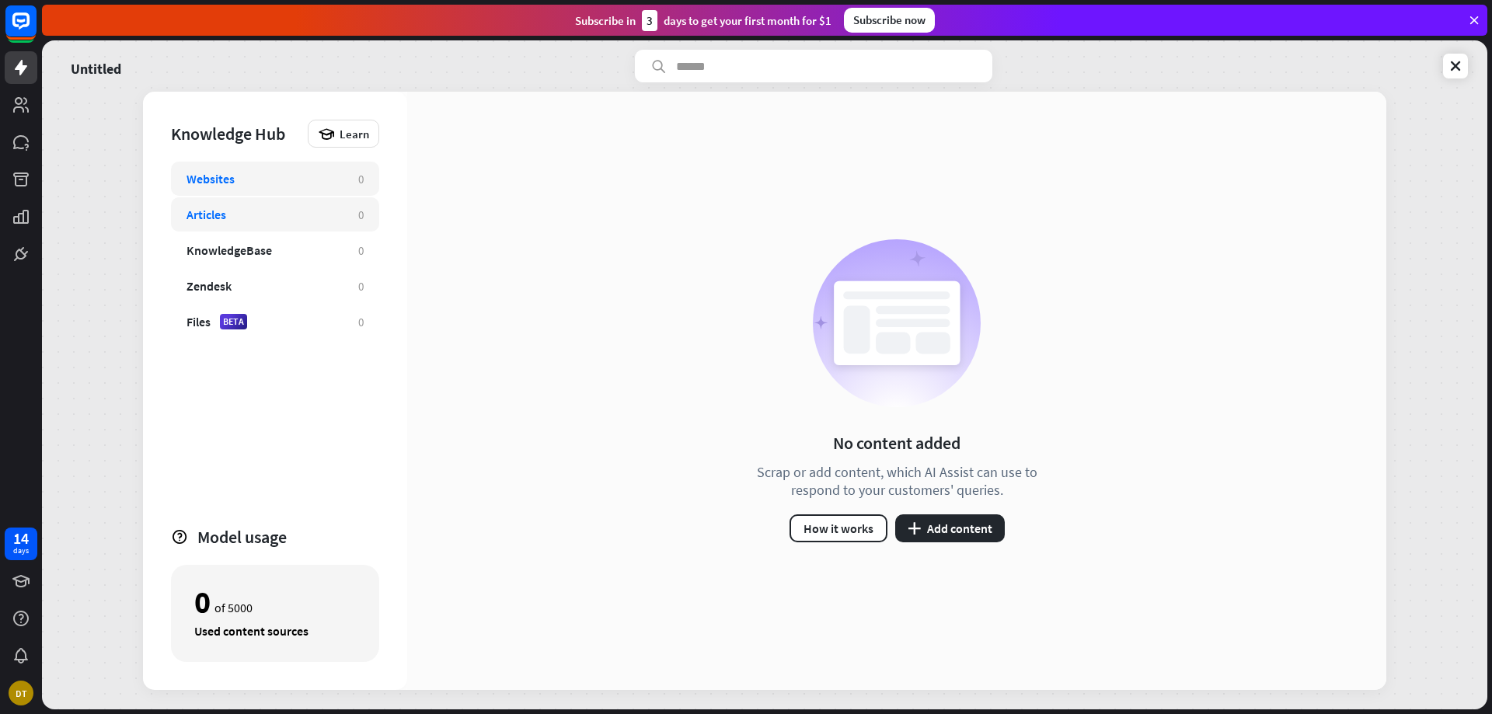
click at [280, 190] on div "Websites 0" at bounding box center [275, 179] width 208 height 34
click at [299, 187] on div "Websites 0" at bounding box center [275, 179] width 208 height 34
click at [284, 225] on div "Articles 0" at bounding box center [275, 214] width 208 height 34
click at [337, 178] on div "Websites" at bounding box center [265, 179] width 156 height 16
click at [836, 529] on button "How it works" at bounding box center [839, 529] width 98 height 28
